Goal: Task Accomplishment & Management: Complete application form

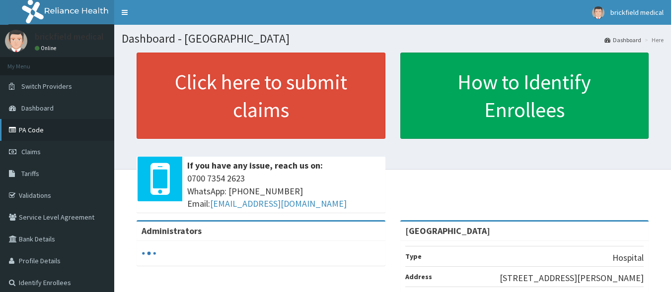
click at [34, 128] on link "PA Code" at bounding box center [57, 130] width 114 height 22
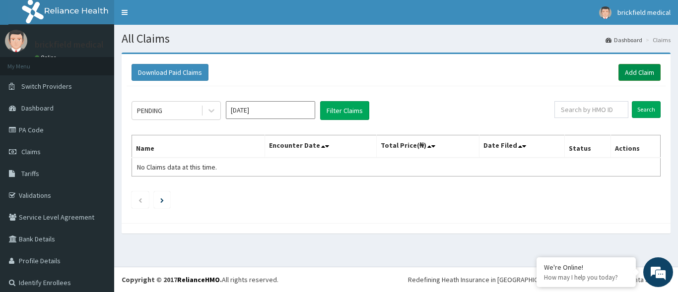
click at [632, 72] on link "Add Claim" at bounding box center [639, 72] width 42 height 17
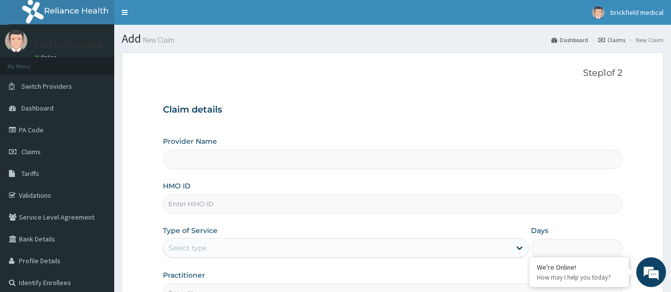
click at [319, 200] on input "HMO ID" at bounding box center [393, 204] width 460 height 19
type input "Brickfield Medical Centre"
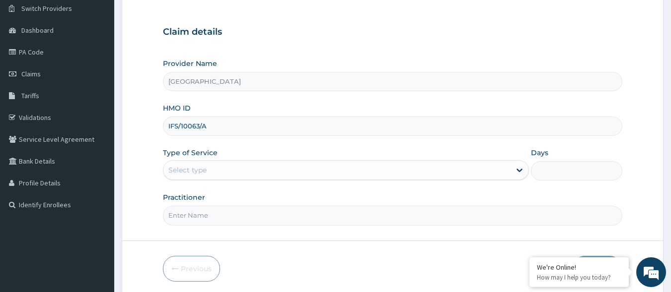
scroll to position [108, 0]
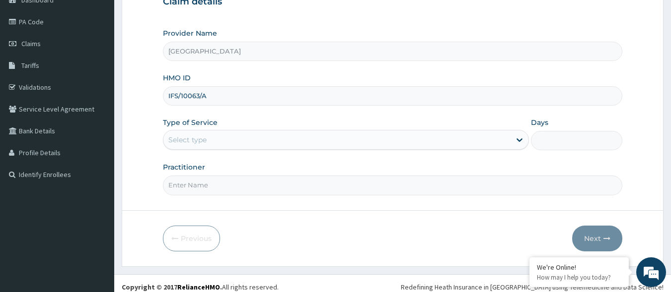
type input "IFS/10063/A"
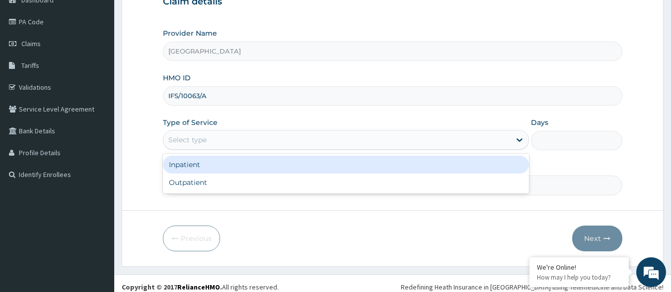
click at [254, 185] on div "Outpatient" at bounding box center [346, 183] width 366 height 18
type input "1"
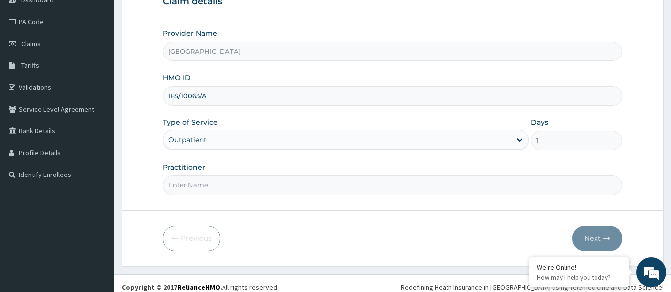
click at [261, 183] on input "Practitioner" at bounding box center [393, 185] width 460 height 19
type input "DR JOSEPH"
click at [591, 240] on button "Next" at bounding box center [597, 239] width 50 height 26
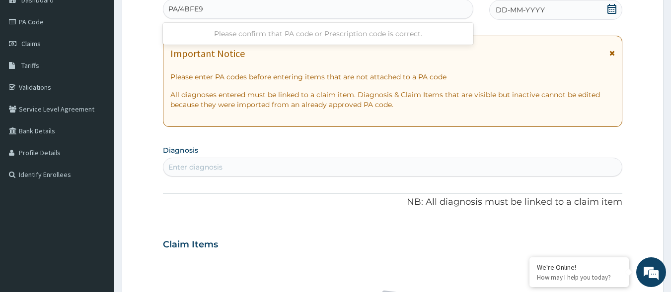
type input "PA/4BFE9C"
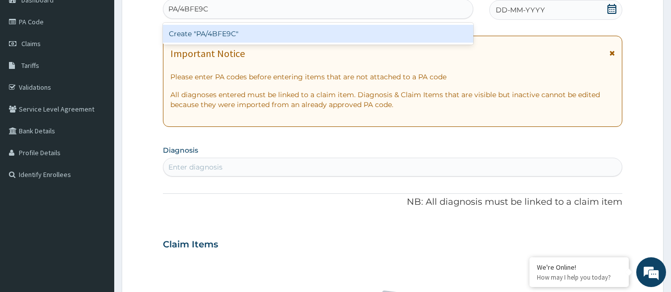
click at [411, 38] on div "Create "PA/4BFE9C"" at bounding box center [318, 34] width 311 height 18
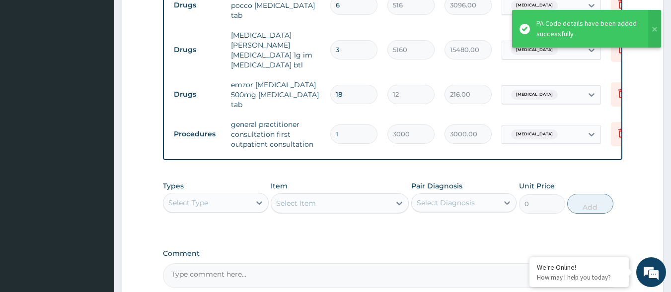
scroll to position [793, 0]
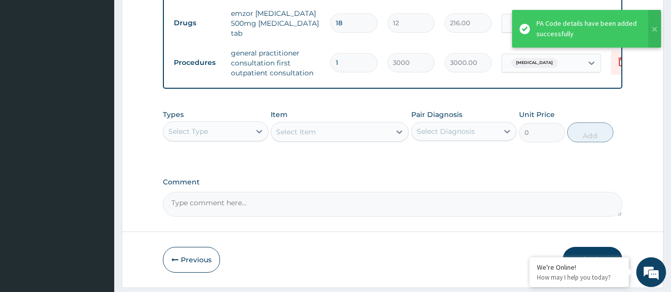
click at [594, 247] on button "Submit" at bounding box center [592, 260] width 60 height 26
